Goal: Transaction & Acquisition: Download file/media

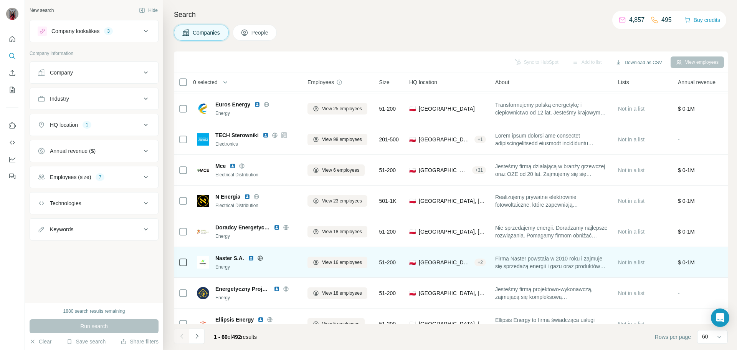
scroll to position [1615, 0]
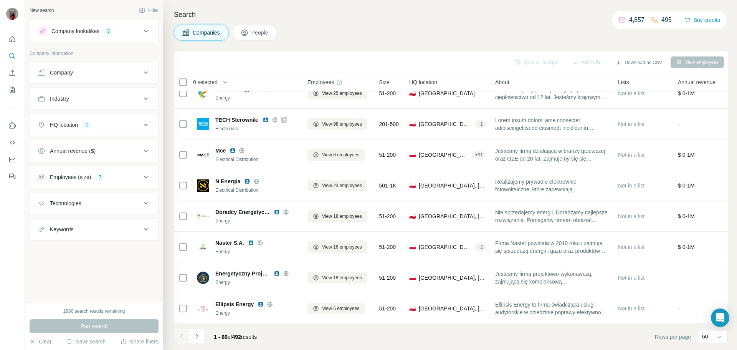
drag, startPoint x: 199, startPoint y: 337, endPoint x: 322, endPoint y: 330, distance: 123.1
click at [199, 337] on icon "Navigate to next page" at bounding box center [197, 336] width 8 height 8
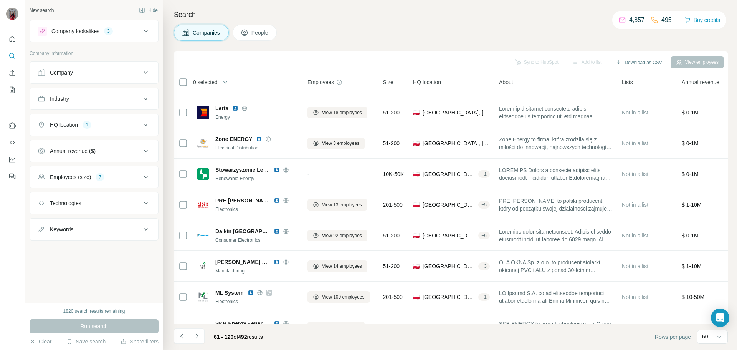
scroll to position [424, 0]
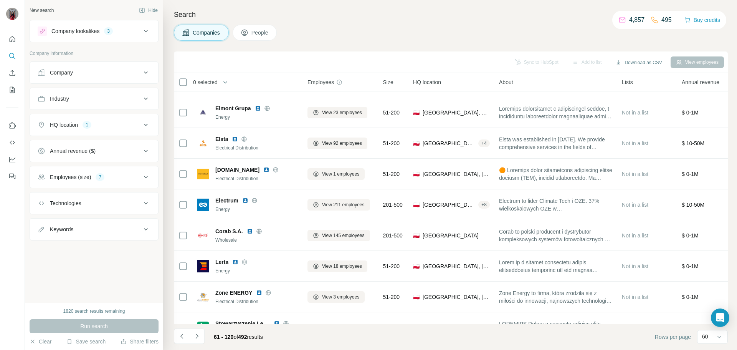
click at [176, 81] on th "0 selected" at bounding box center [235, 82] width 123 height 18
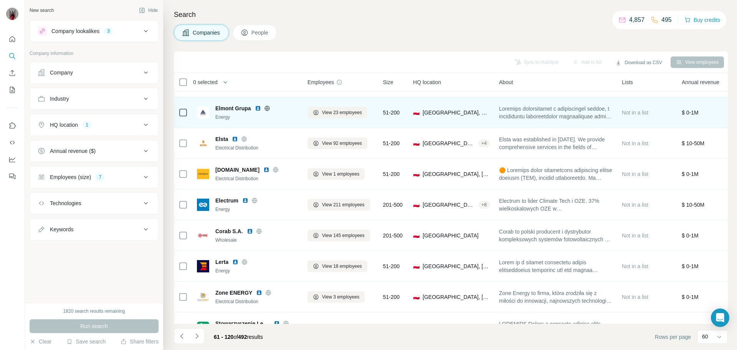
click at [182, 106] on div at bounding box center [183, 112] width 9 height 21
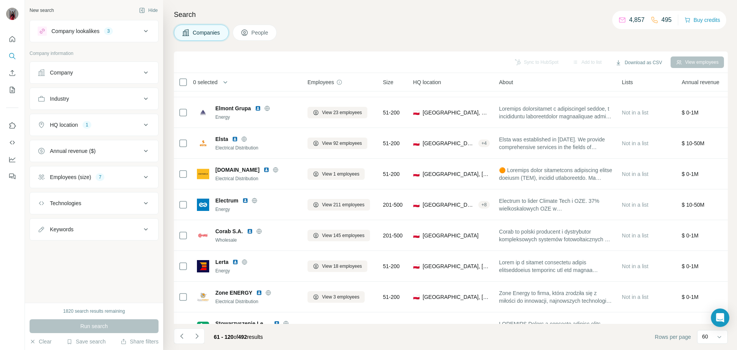
scroll to position [232, 0]
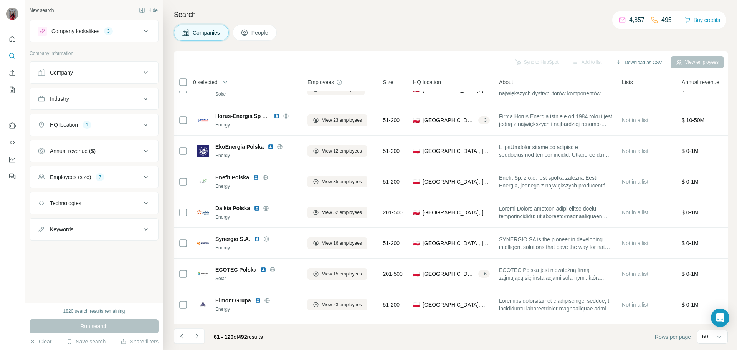
click at [212, 83] on span "0 selected" at bounding box center [205, 82] width 25 height 8
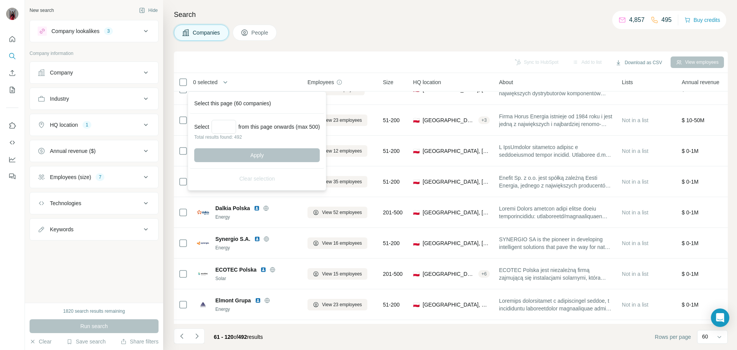
click at [211, 82] on span "0 selected" at bounding box center [205, 82] width 25 height 8
click at [370, 48] on div "Search Companies People Sync to HubSpot Add to list Download as CSV View employ…" at bounding box center [450, 175] width 574 height 350
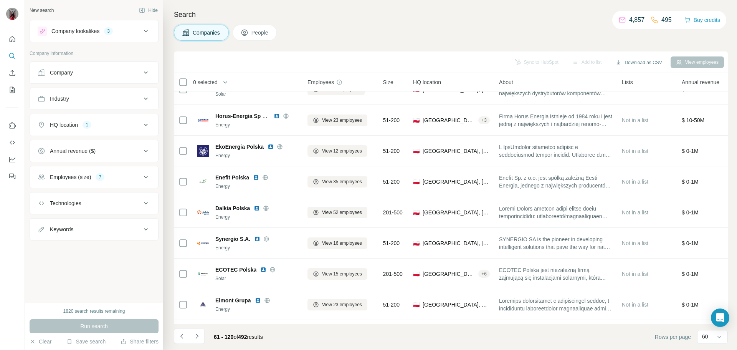
click at [215, 83] on span "0 selected" at bounding box center [205, 82] width 25 height 8
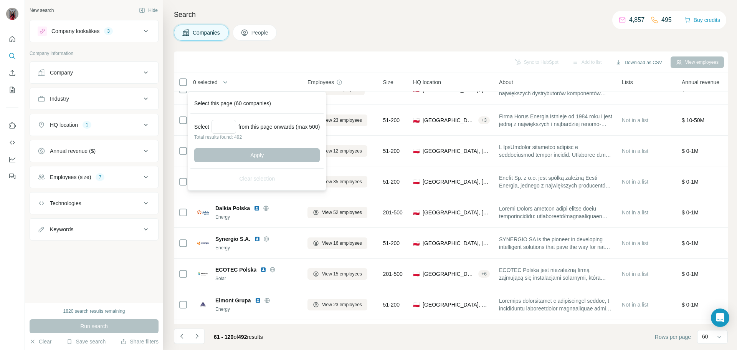
click at [215, 83] on span "0 selected" at bounding box center [205, 82] width 25 height 8
click at [383, 47] on div "Search Companies People Sync to HubSpot Add to list Download as CSV View employ…" at bounding box center [450, 175] width 574 height 350
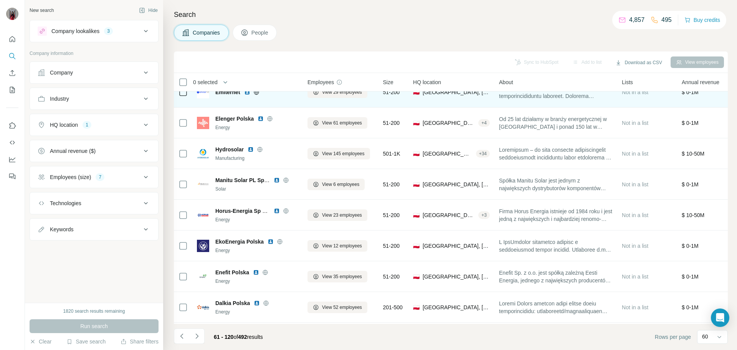
scroll to position [0, 0]
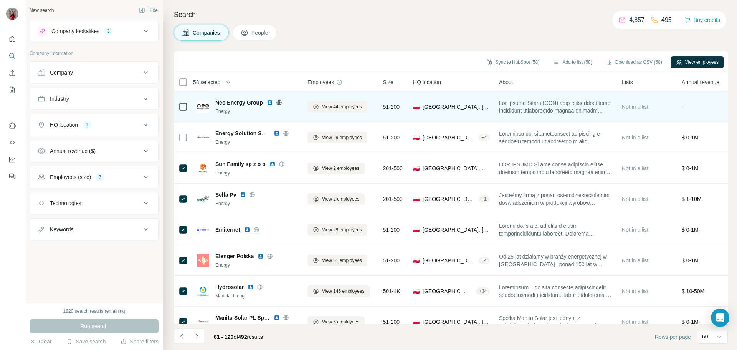
click at [181, 96] on div at bounding box center [183, 106] width 9 height 21
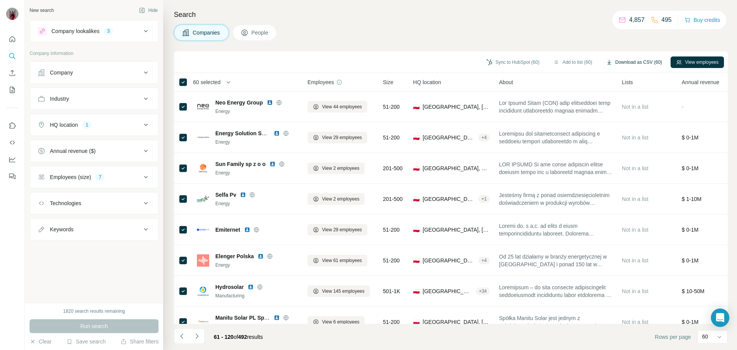
click at [620, 62] on button "Download as CSV (60)" at bounding box center [634, 62] width 67 height 12
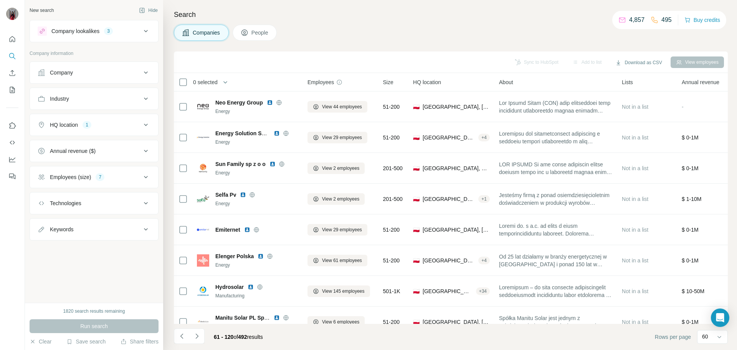
click at [309, 51] on div "Search Companies People Sync to HubSpot Add to list Download as CSV View employ…" at bounding box center [450, 175] width 574 height 350
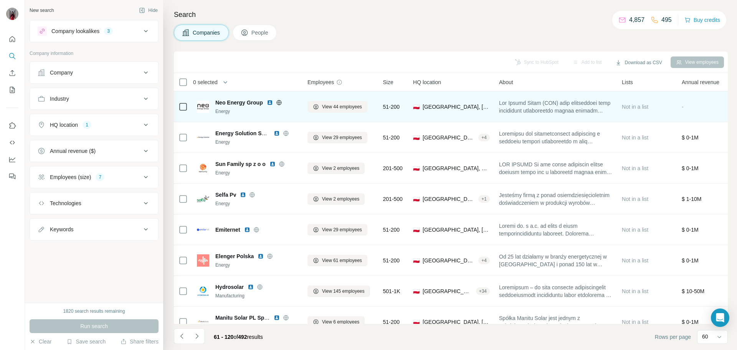
click at [270, 104] on img at bounding box center [270, 102] width 6 height 6
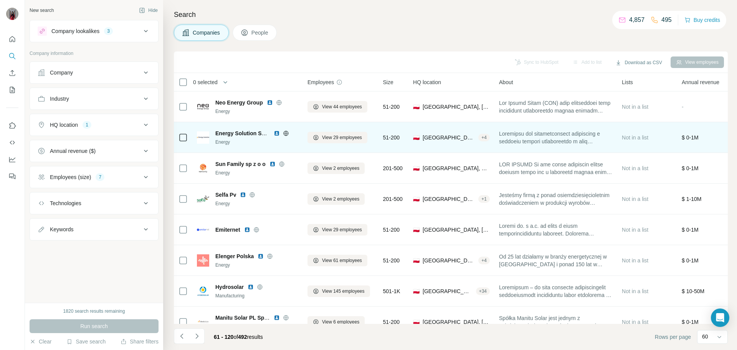
click at [276, 133] on img at bounding box center [277, 133] width 6 height 6
click at [287, 132] on icon at bounding box center [286, 133] width 6 height 6
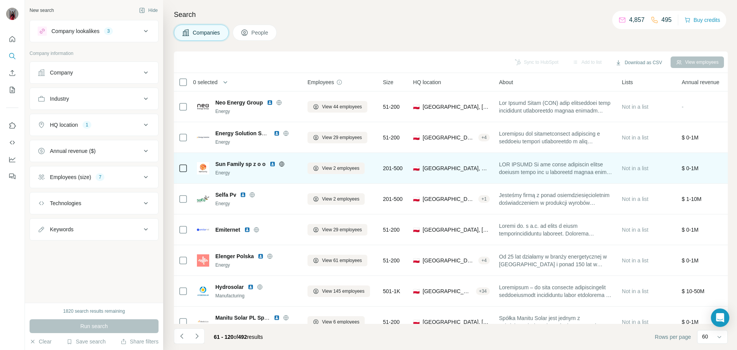
click at [272, 163] on img at bounding box center [273, 164] width 6 height 6
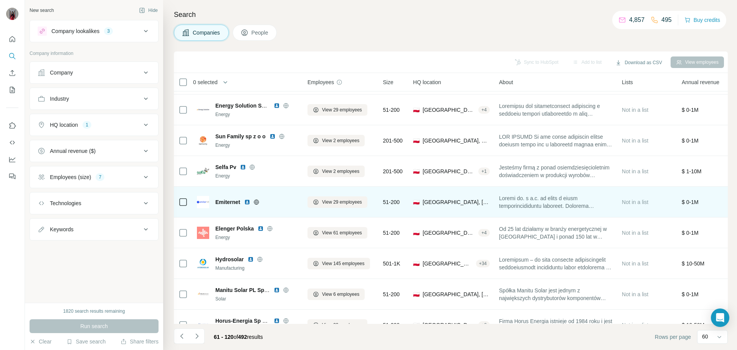
scroll to position [77, 0]
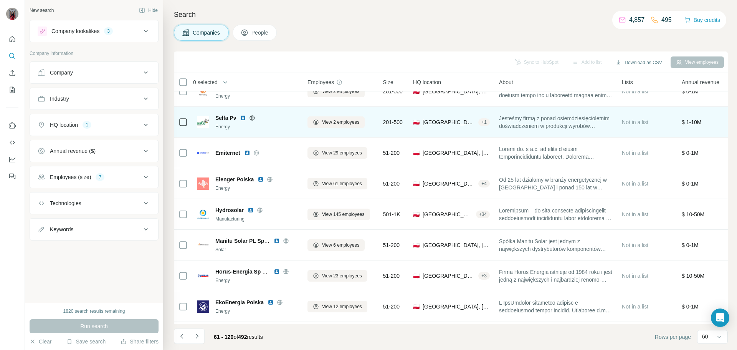
click at [242, 119] on img at bounding box center [243, 118] width 6 height 6
